Goal: Task Accomplishment & Management: Manage account settings

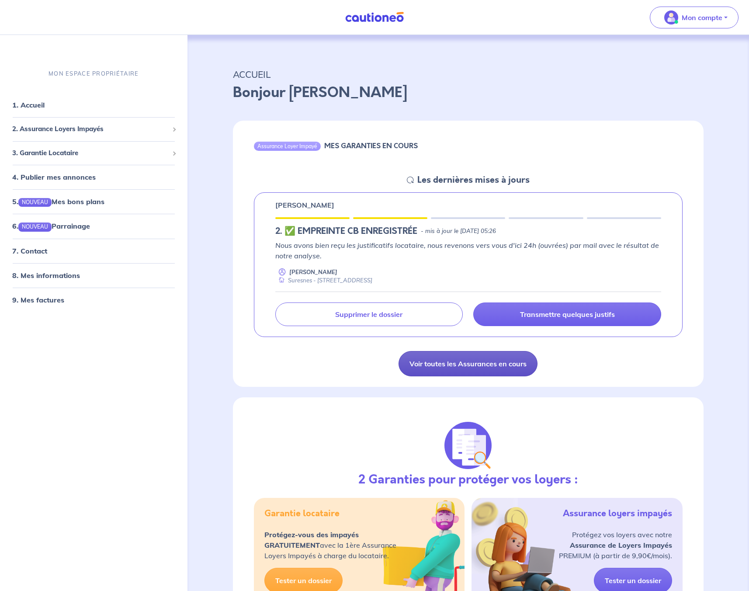
click at [463, 365] on link "Voir toutes les Assurances en cours" at bounding box center [468, 363] width 139 height 25
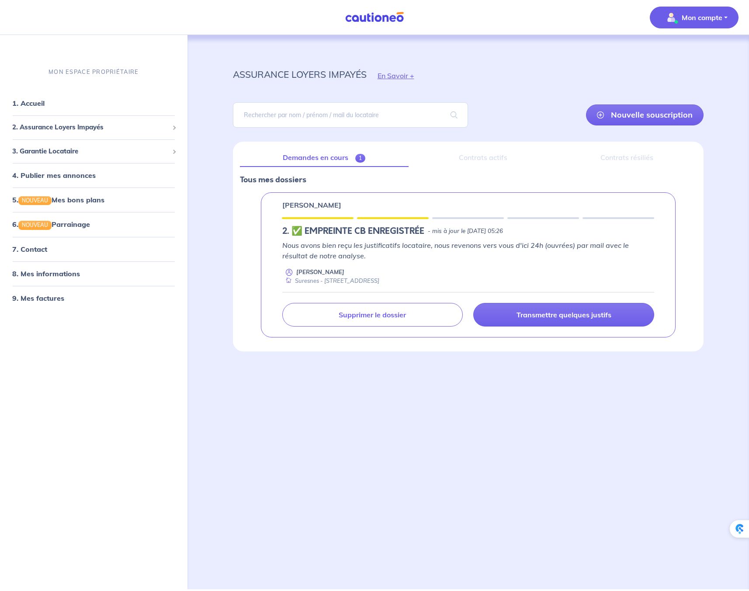
click at [724, 18] on button "Mon compte" at bounding box center [694, 18] width 89 height 22
click at [571, 71] on div "assurance loyers impayés En Savoir +" at bounding box center [468, 75] width 513 height 39
click at [370, 21] on img at bounding box center [375, 17] width 66 height 11
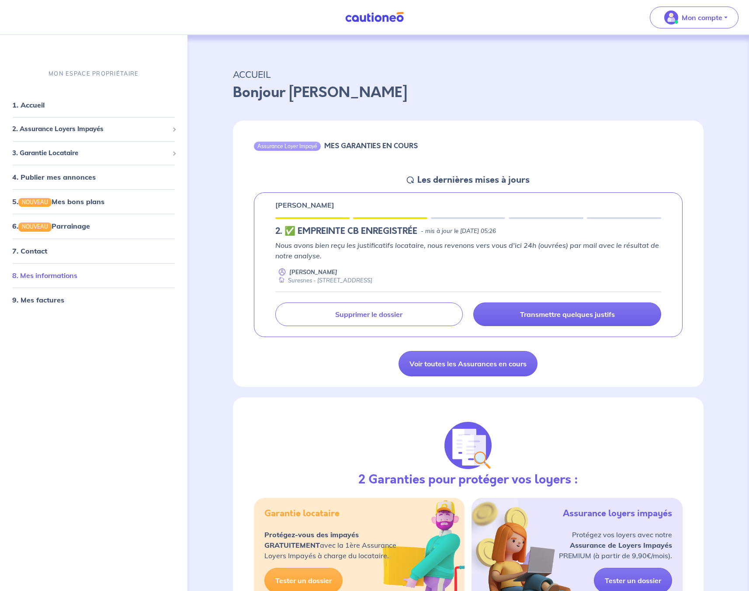
click at [64, 275] on link "8. Mes informations" at bounding box center [44, 275] width 65 height 9
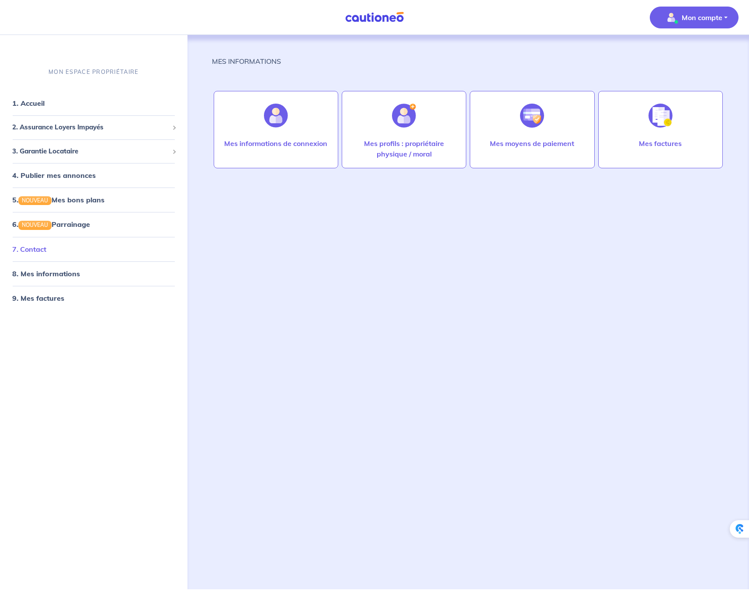
click at [46, 253] on link "7. Contact" at bounding box center [29, 249] width 34 height 9
click at [44, 107] on link "1. Accueil" at bounding box center [28, 103] width 32 height 9
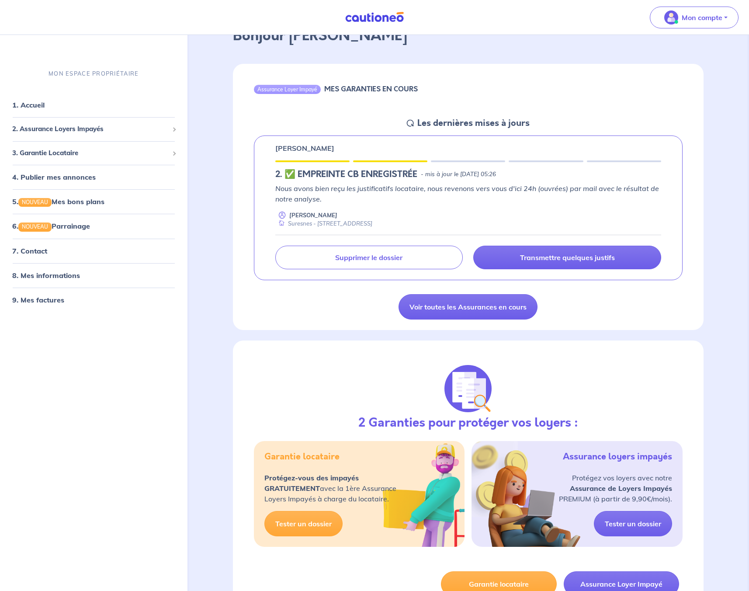
scroll to position [58, 0]
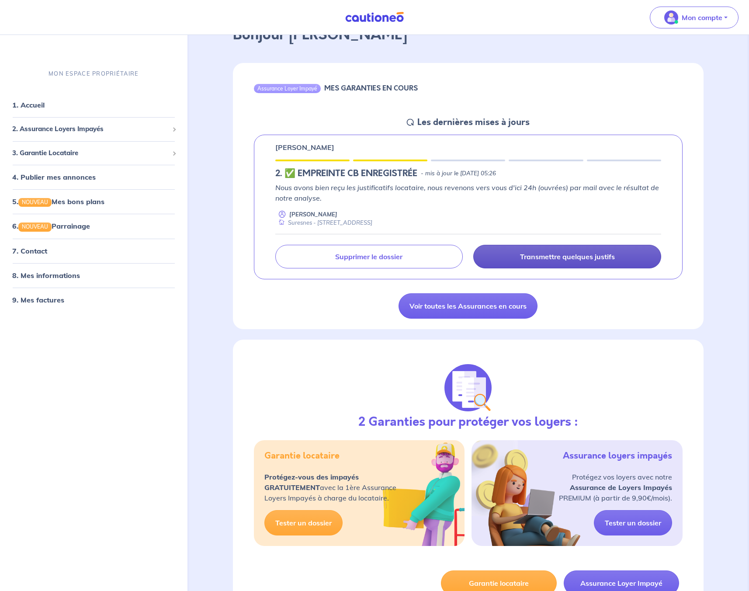
click at [547, 254] on p "Transmettre quelques justifs" at bounding box center [567, 256] width 95 height 9
click at [544, 257] on p "Transmettre quelques justifs" at bounding box center [567, 256] width 95 height 9
click at [522, 258] on p "Transmettre quelques justifs" at bounding box center [567, 256] width 95 height 9
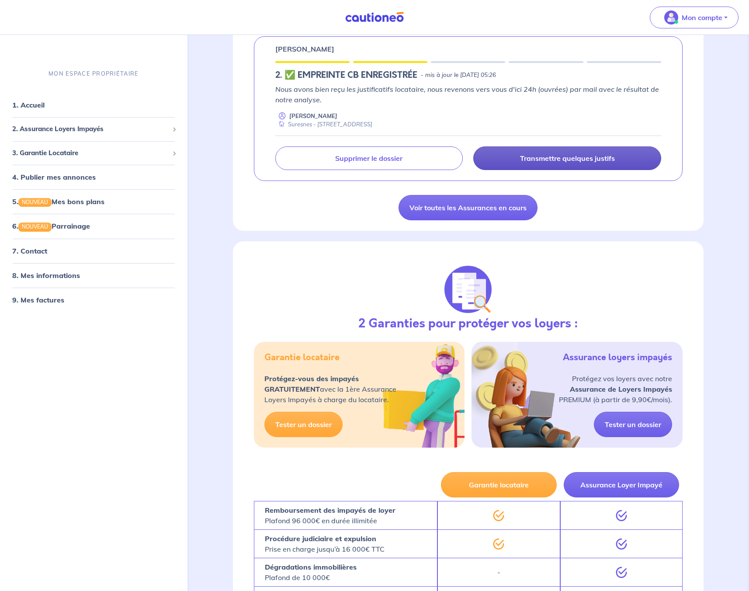
scroll to position [0, 0]
